Goal: Task Accomplishment & Management: Manage account settings

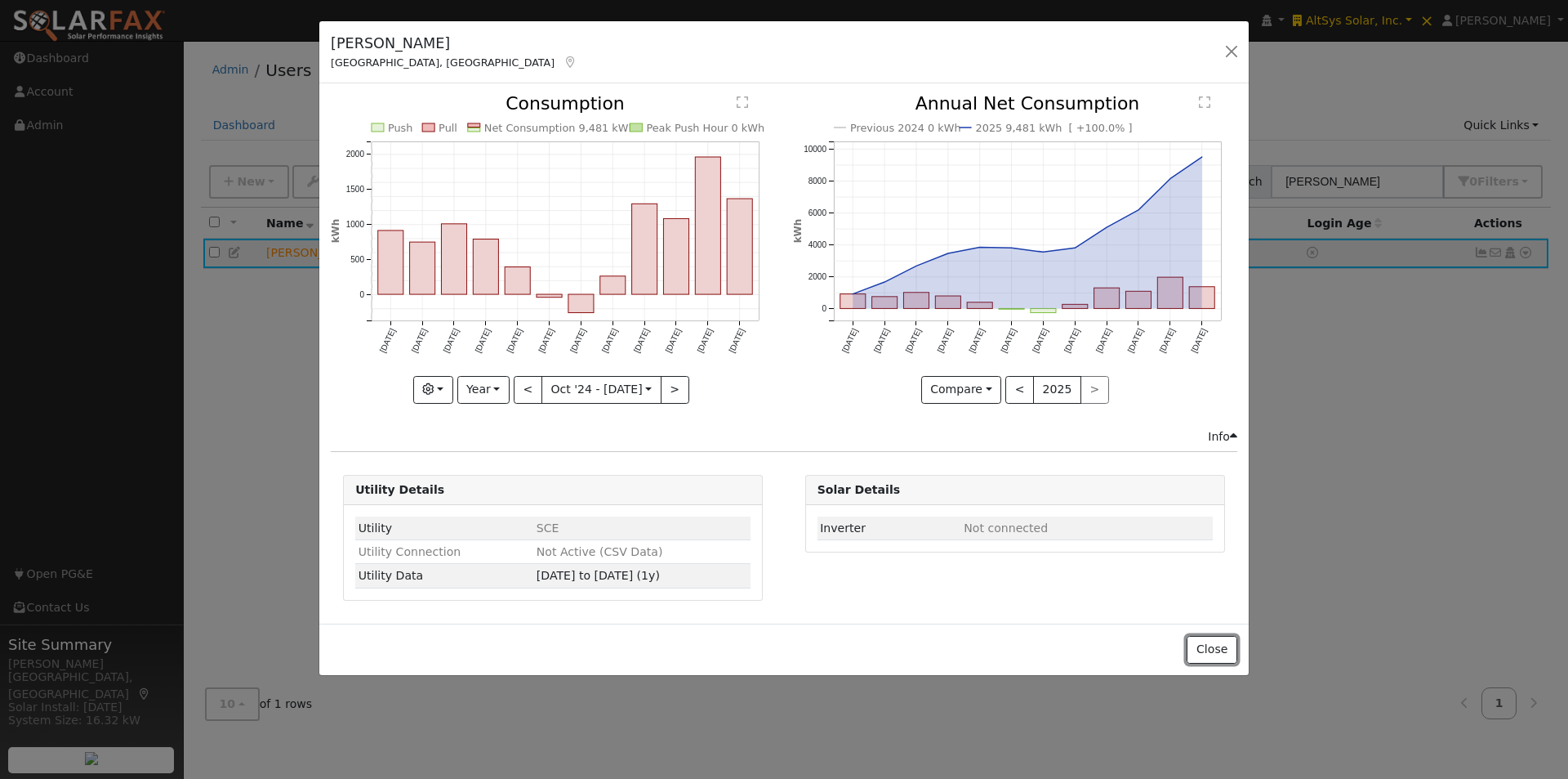
drag, startPoint x: 1220, startPoint y: 641, endPoint x: 1239, endPoint y: 581, distance: 62.9
click at [1222, 645] on button "Close" at bounding box center [1211, 649] width 50 height 28
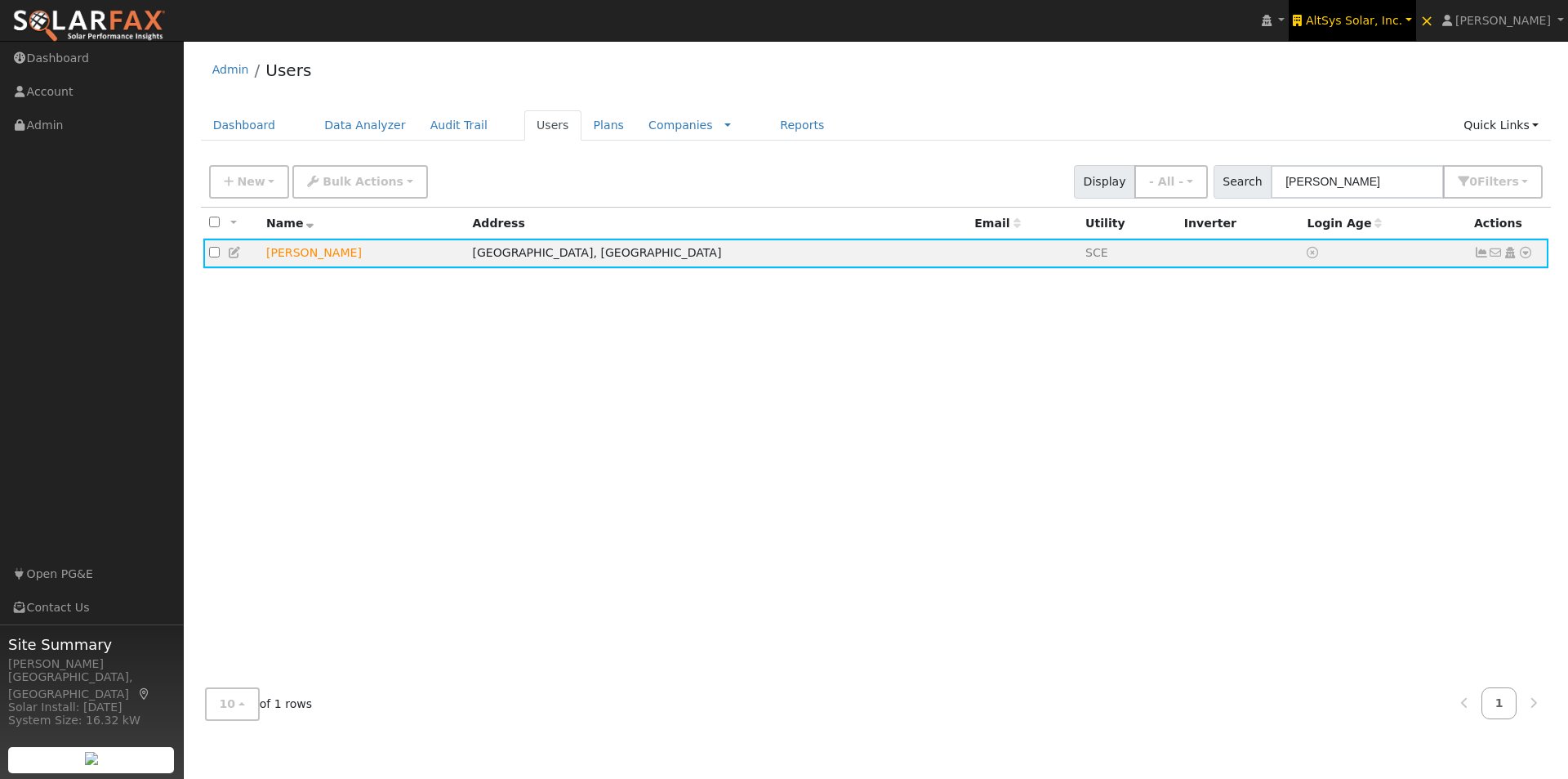
click at [1386, 18] on span "AltSys Solar, Inc." at bounding box center [1354, 21] width 97 height 13
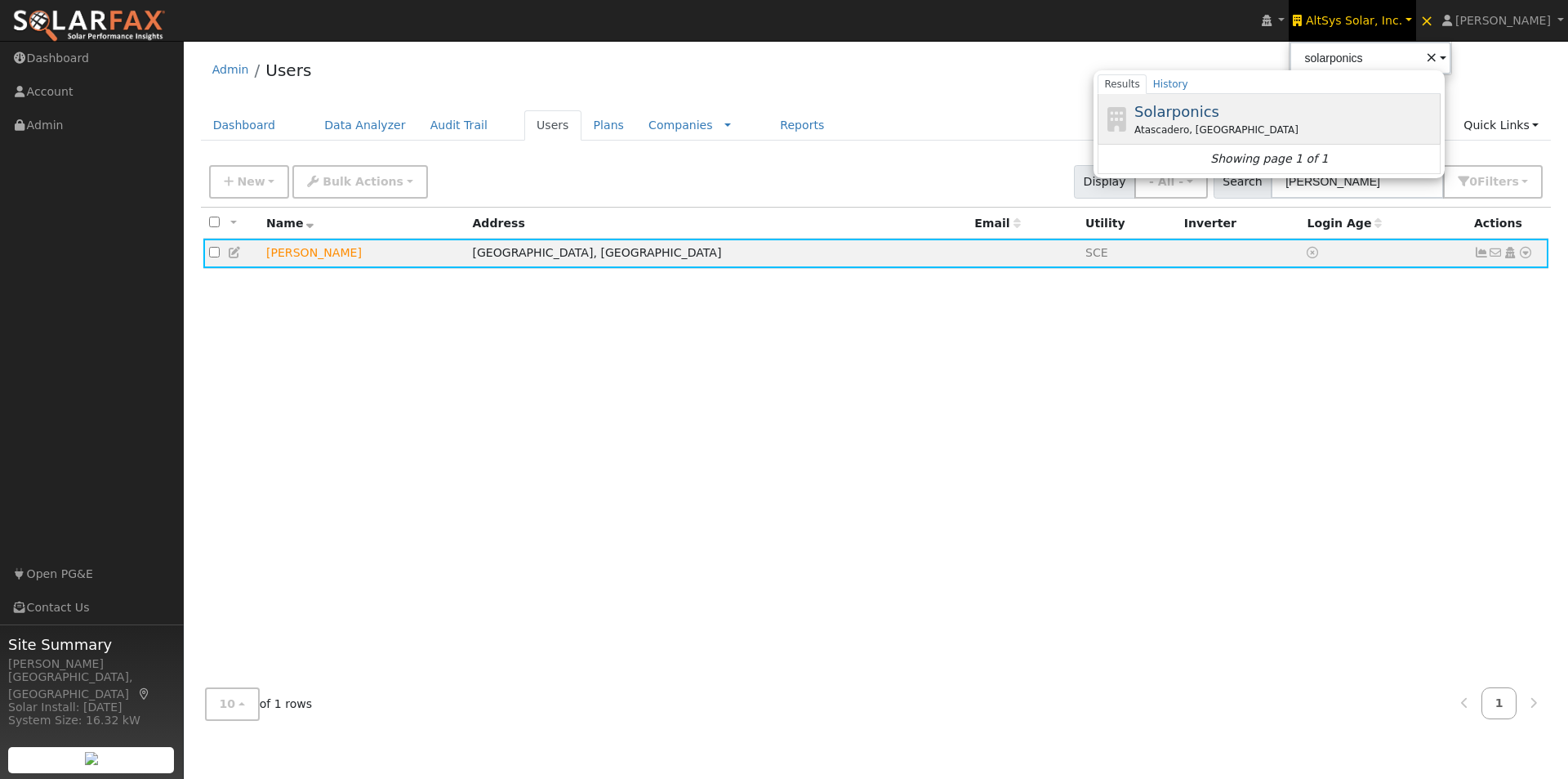
click at [1195, 113] on span "Solarponics" at bounding box center [1177, 112] width 85 height 17
type input "Solarponics"
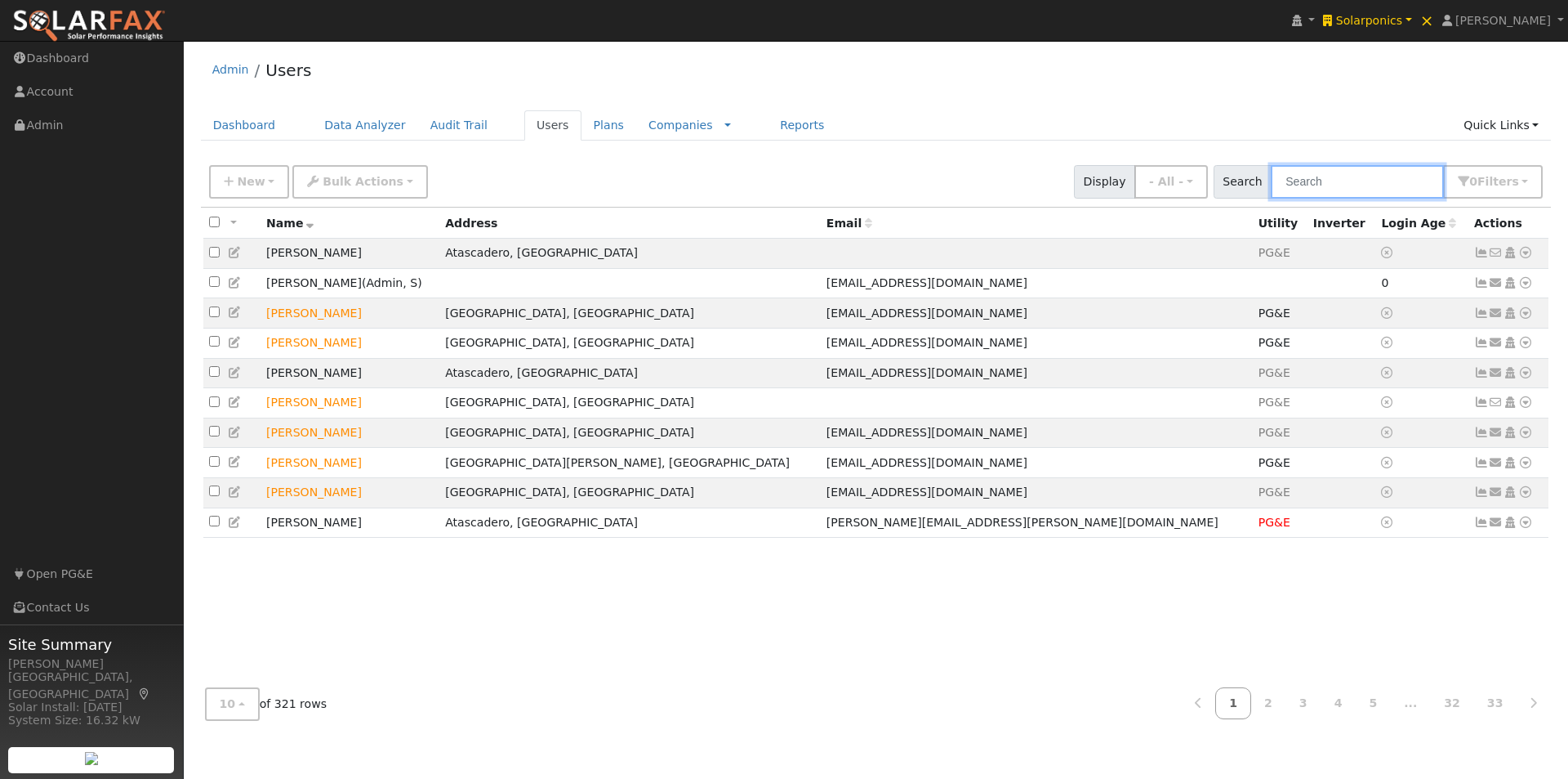
click at [1363, 189] on input "text" at bounding box center [1357, 182] width 173 height 34
paste input "Kevin Lawry"
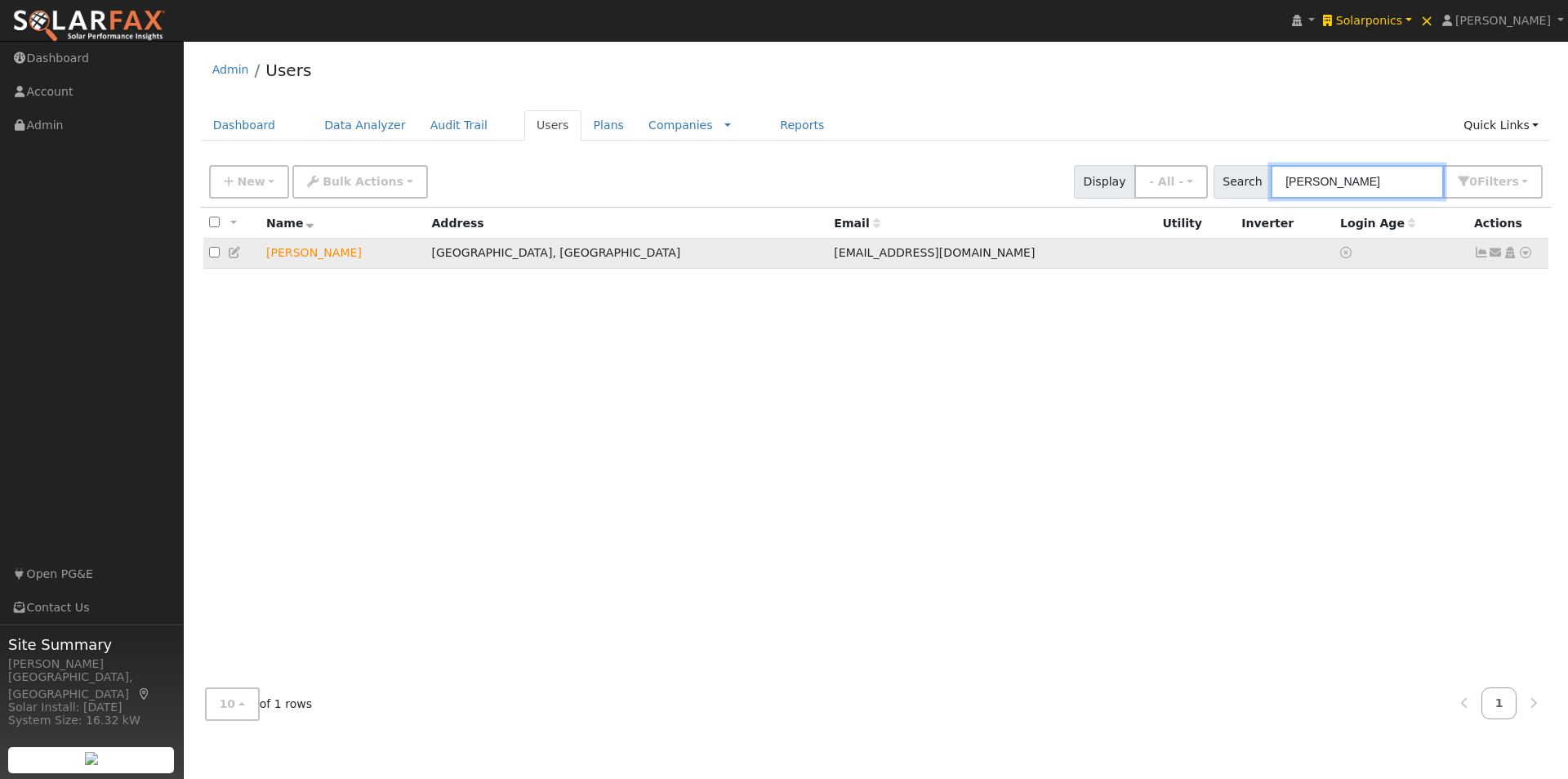
type input "Kevin Lawry"
click at [1524, 254] on icon at bounding box center [1526, 253] width 15 height 12
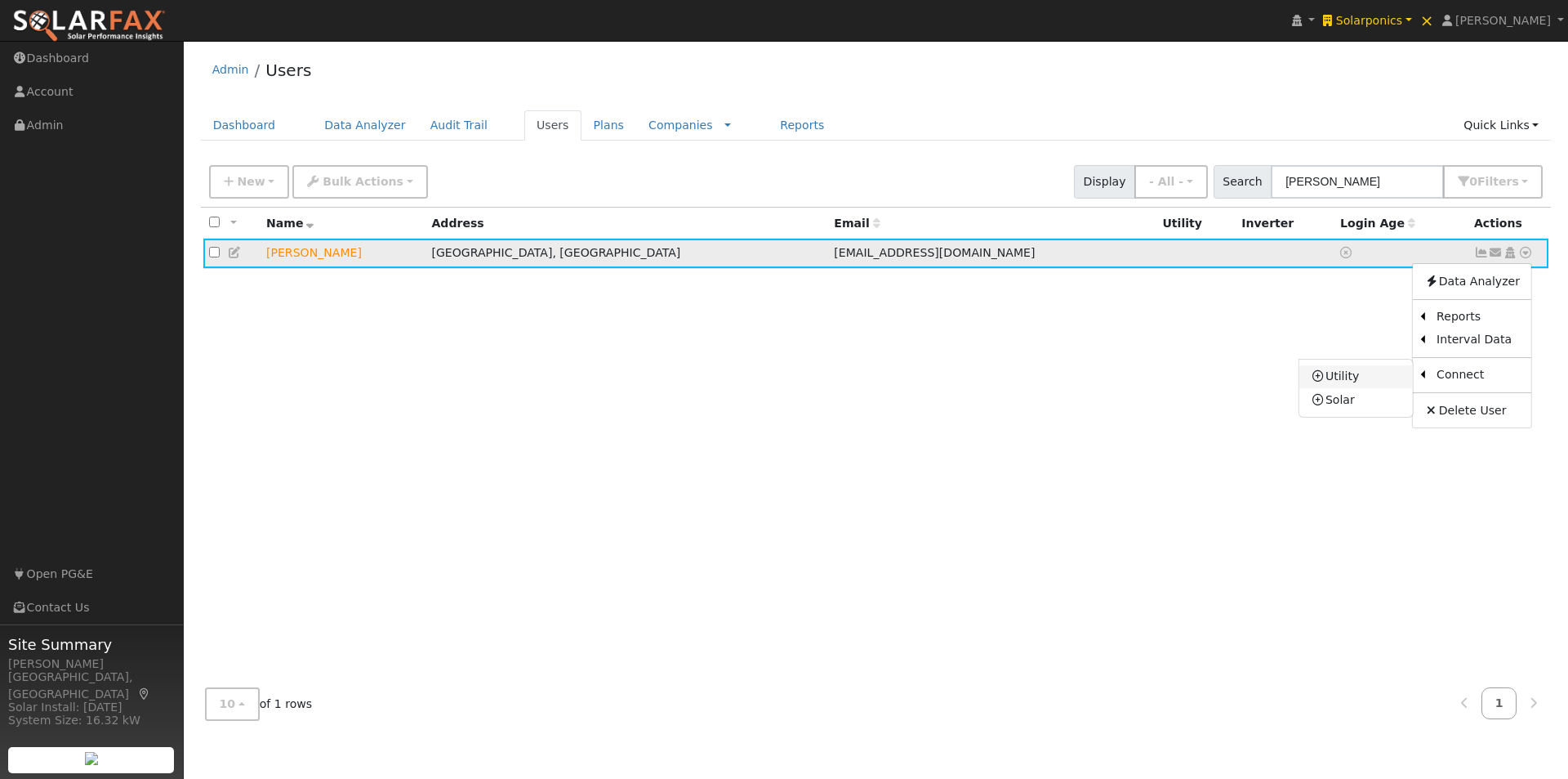
click at [1340, 376] on link "Utility" at bounding box center [1356, 376] width 113 height 23
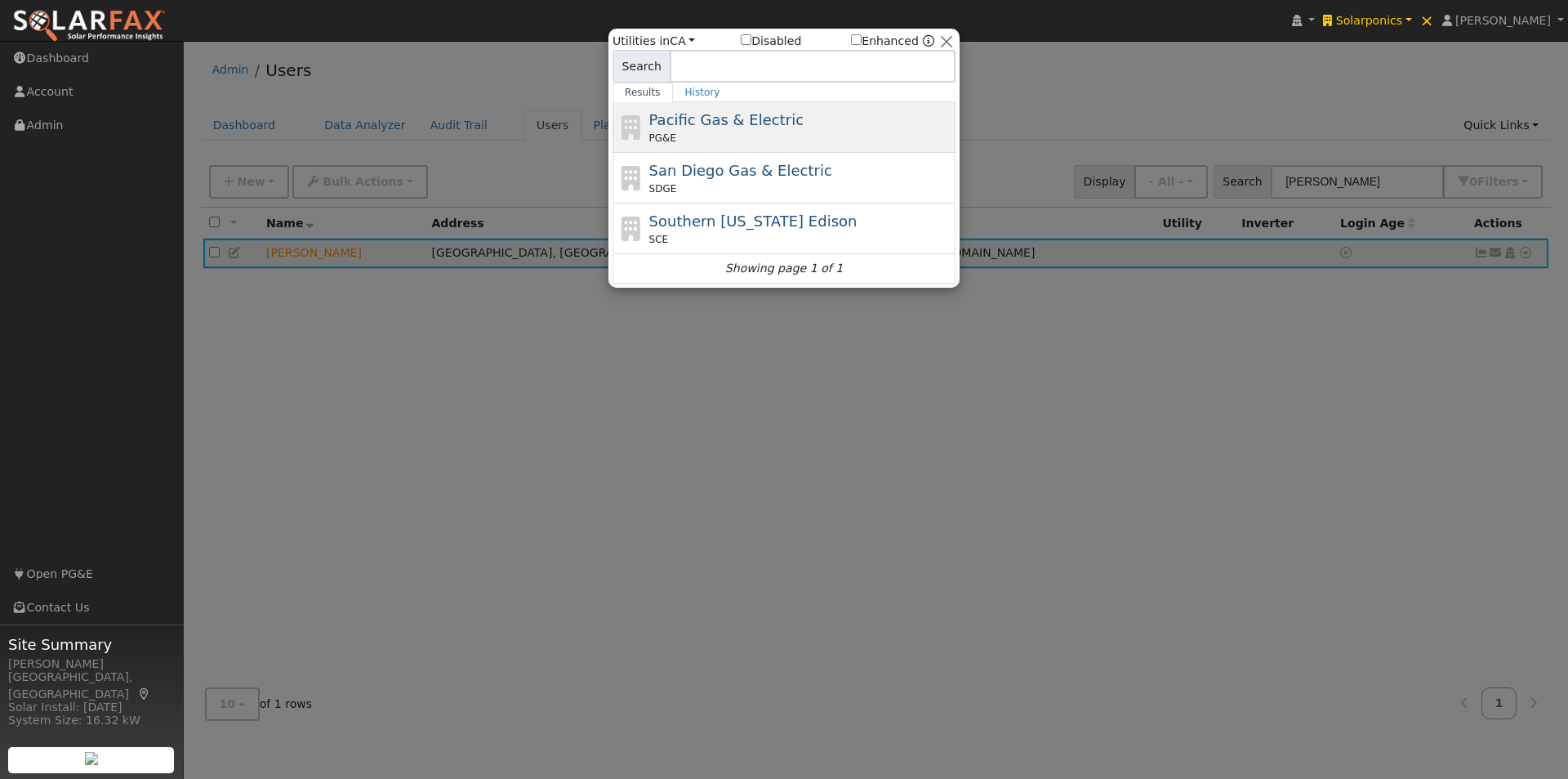
click at [721, 121] on span "Pacific Gas & Electric" at bounding box center [726, 119] width 155 height 17
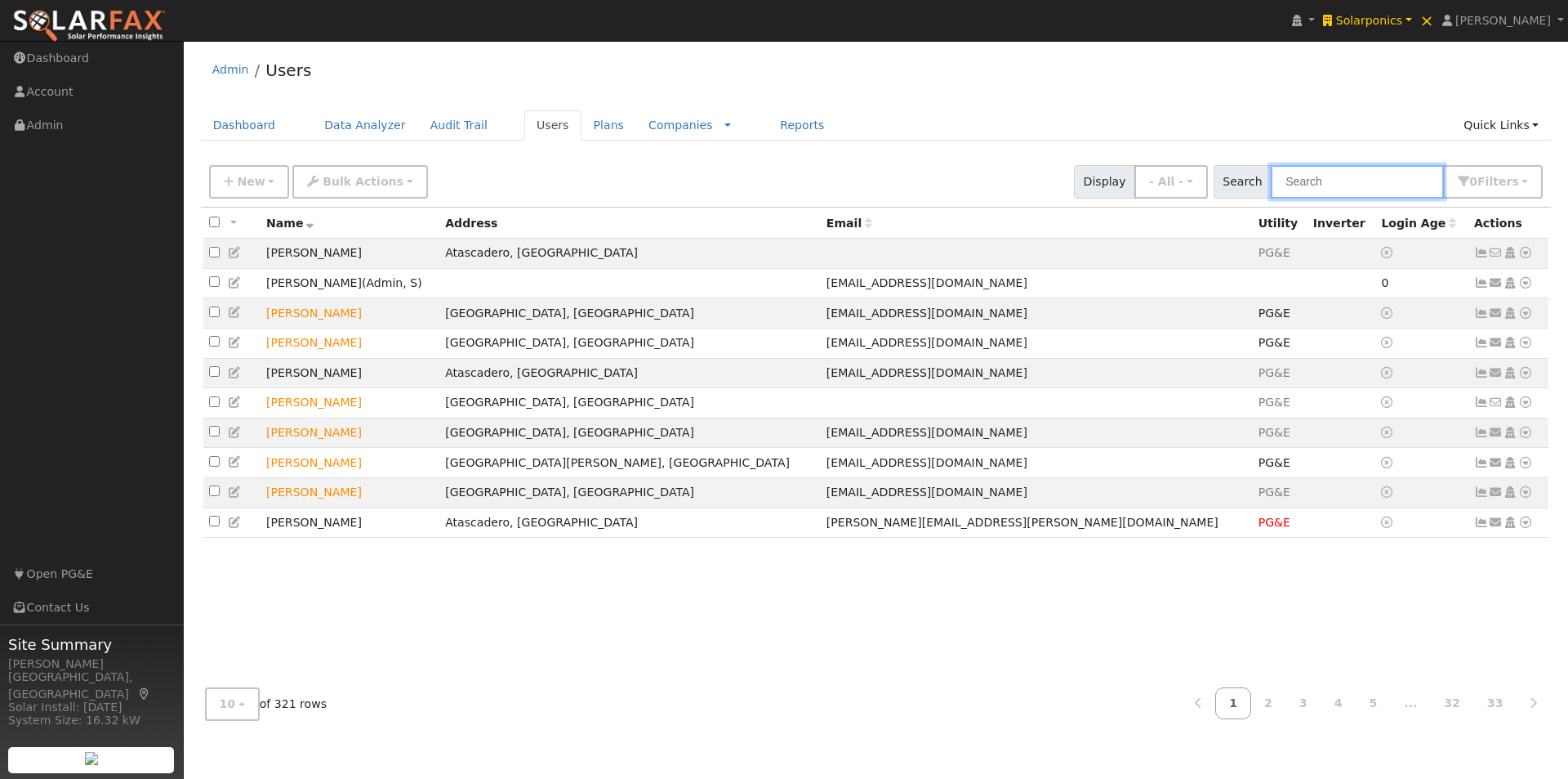
click at [1400, 184] on input "text" at bounding box center [1357, 182] width 173 height 34
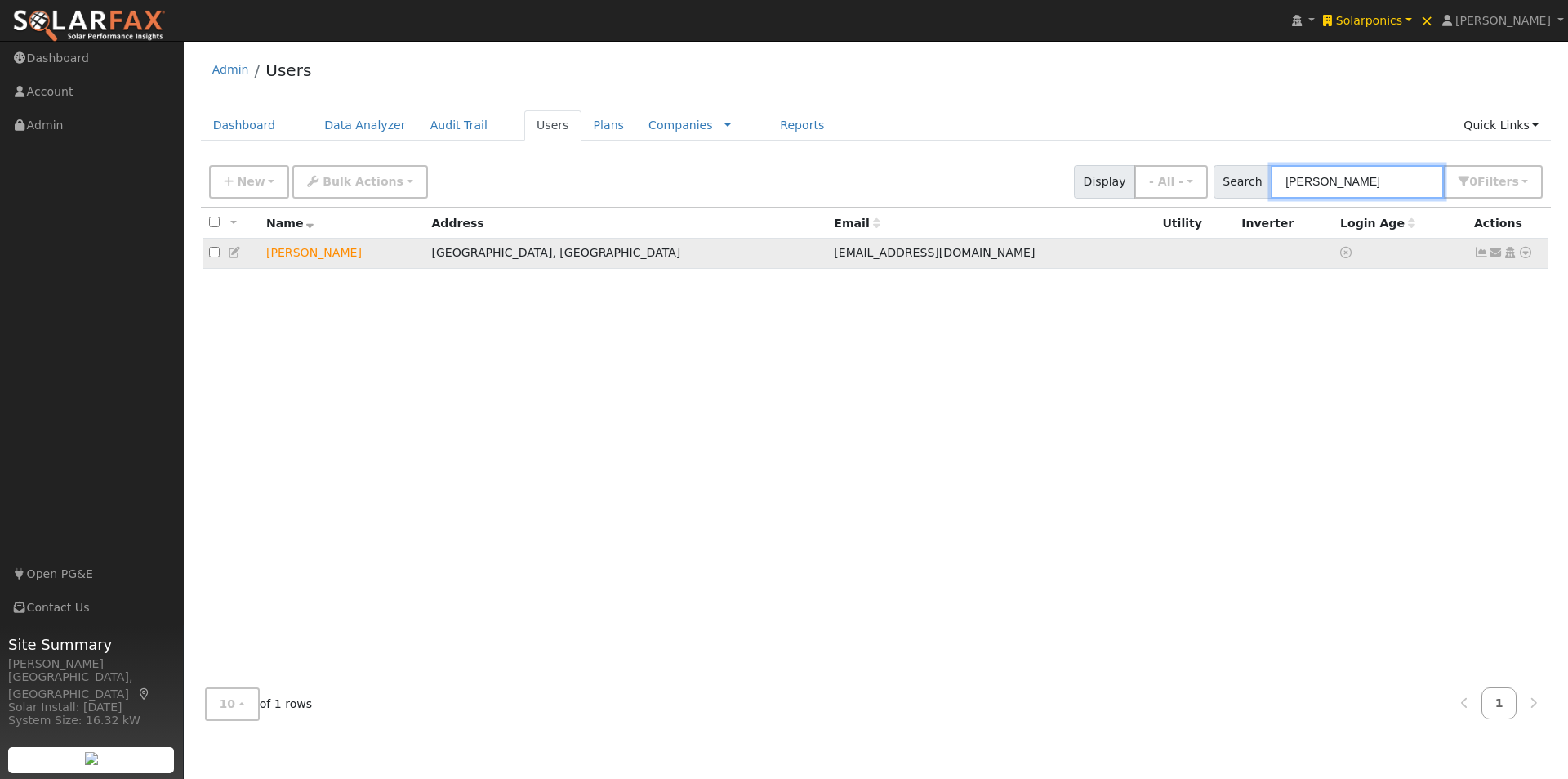
type input "lawry"
click at [1528, 255] on icon at bounding box center [1526, 253] width 15 height 12
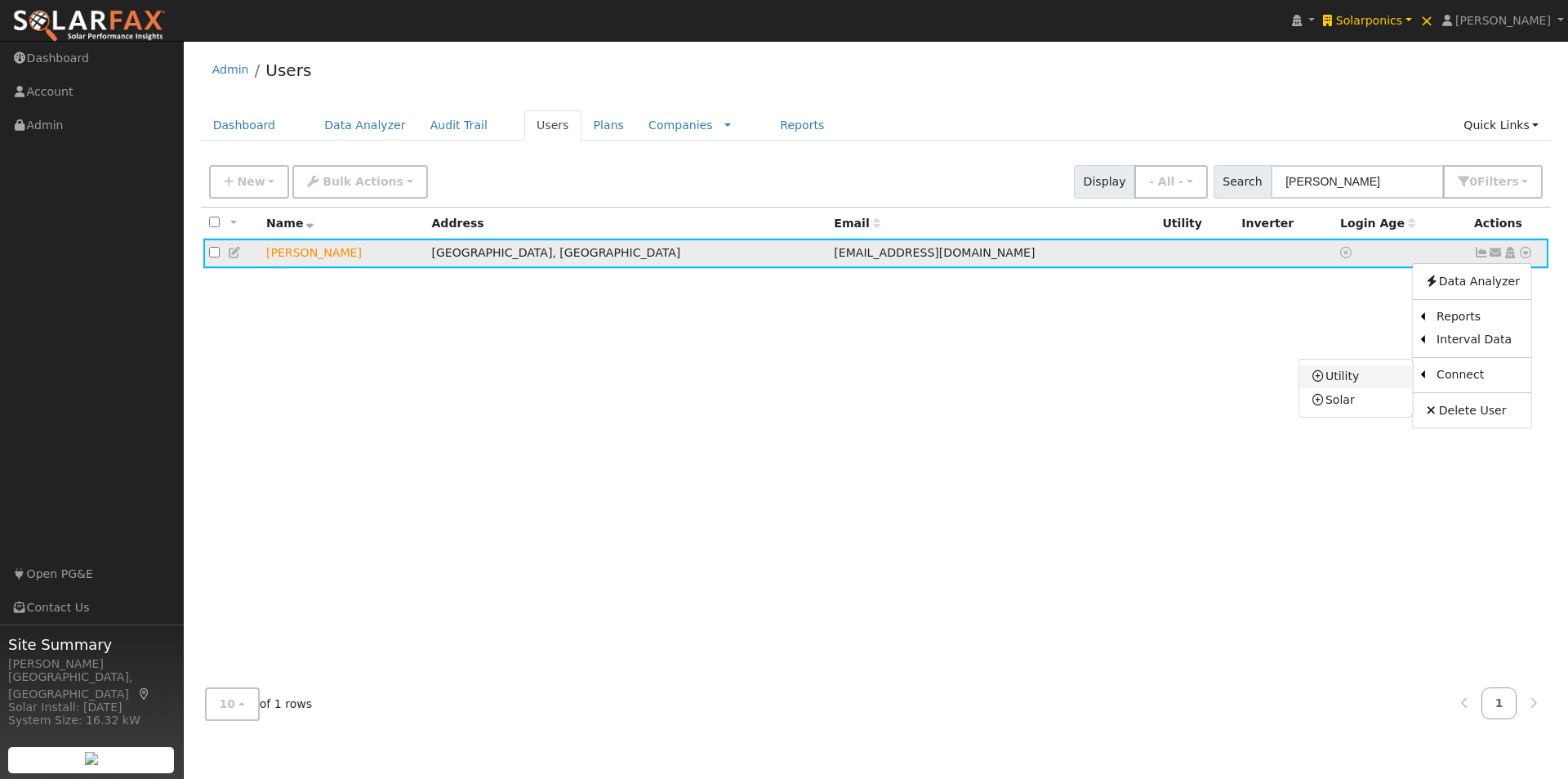
click at [1359, 382] on link "Utility" at bounding box center [1356, 376] width 113 height 23
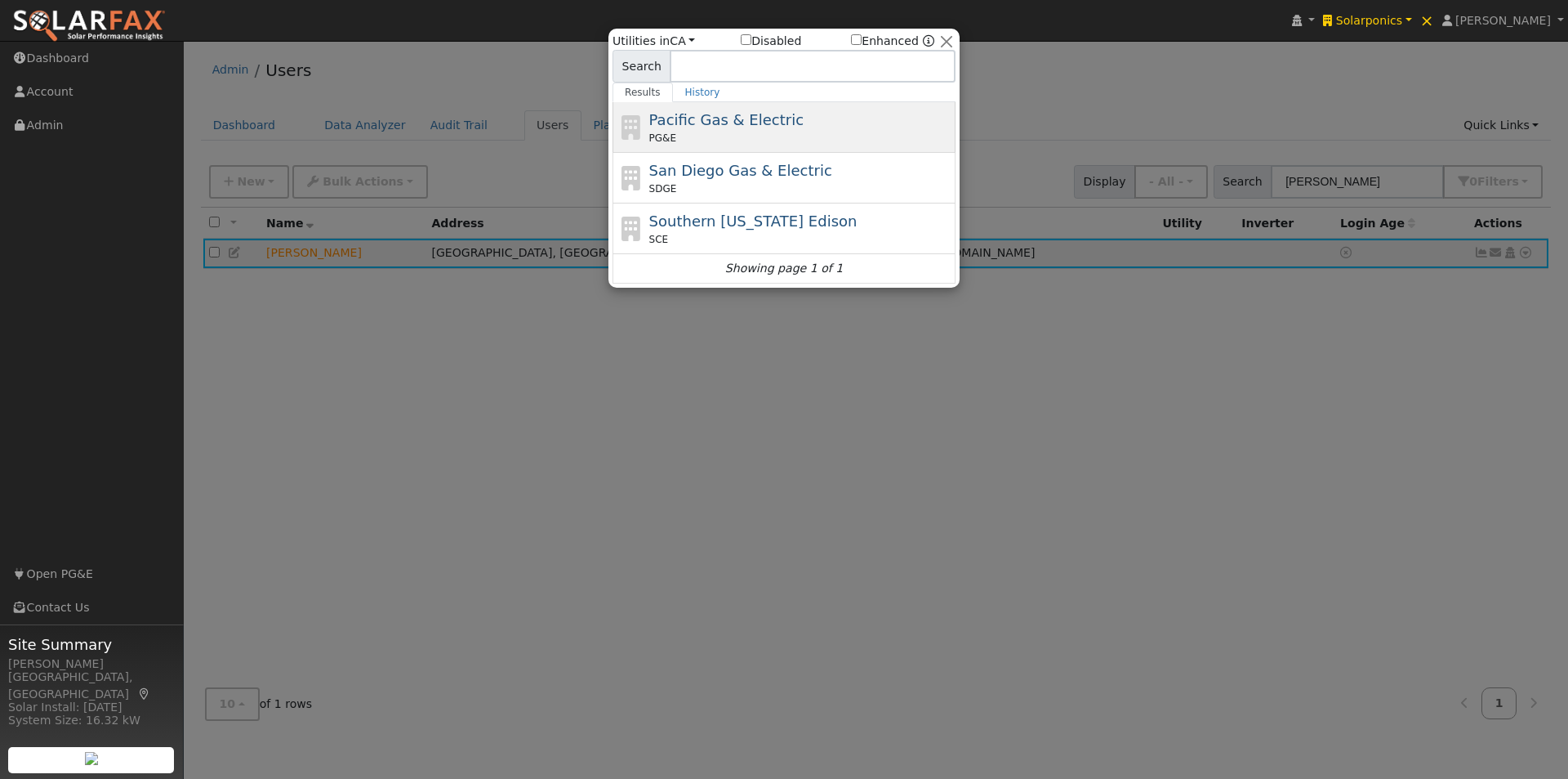
click at [699, 116] on span "Pacific Gas & Electric" at bounding box center [726, 119] width 155 height 17
